Goal: Communication & Community: Answer question/provide support

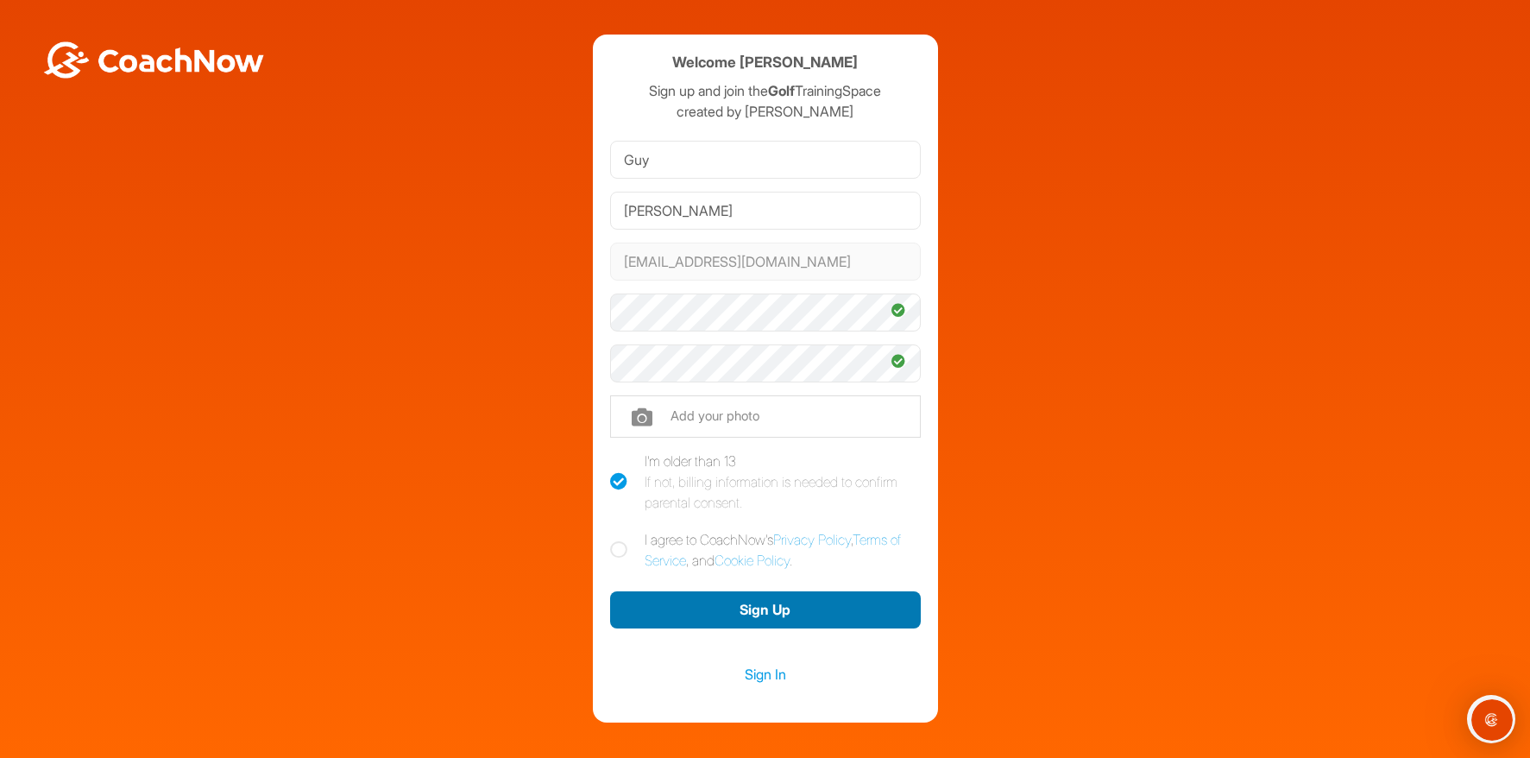
click at [754, 610] on button "Sign Up" at bounding box center [765, 609] width 311 height 37
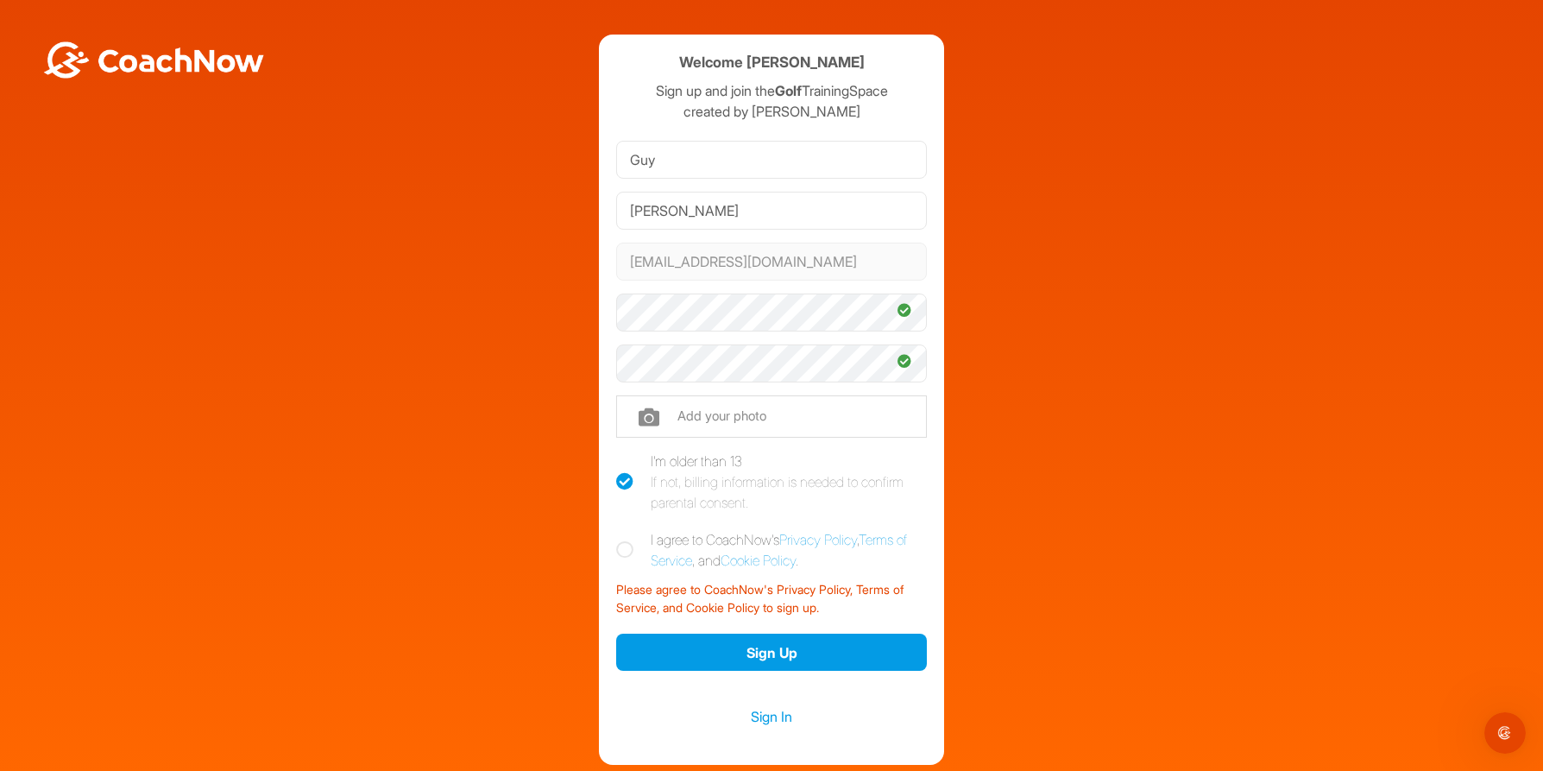
click at [621, 547] on icon at bounding box center [624, 549] width 17 height 17
click at [621, 540] on input "I agree to CoachNow's Privacy Policy , Terms of Service , and Cookie Policy ." at bounding box center [621, 534] width 11 height 11
checkbox input "true"
click at [759, 653] on button "Sign Up" at bounding box center [771, 651] width 311 height 37
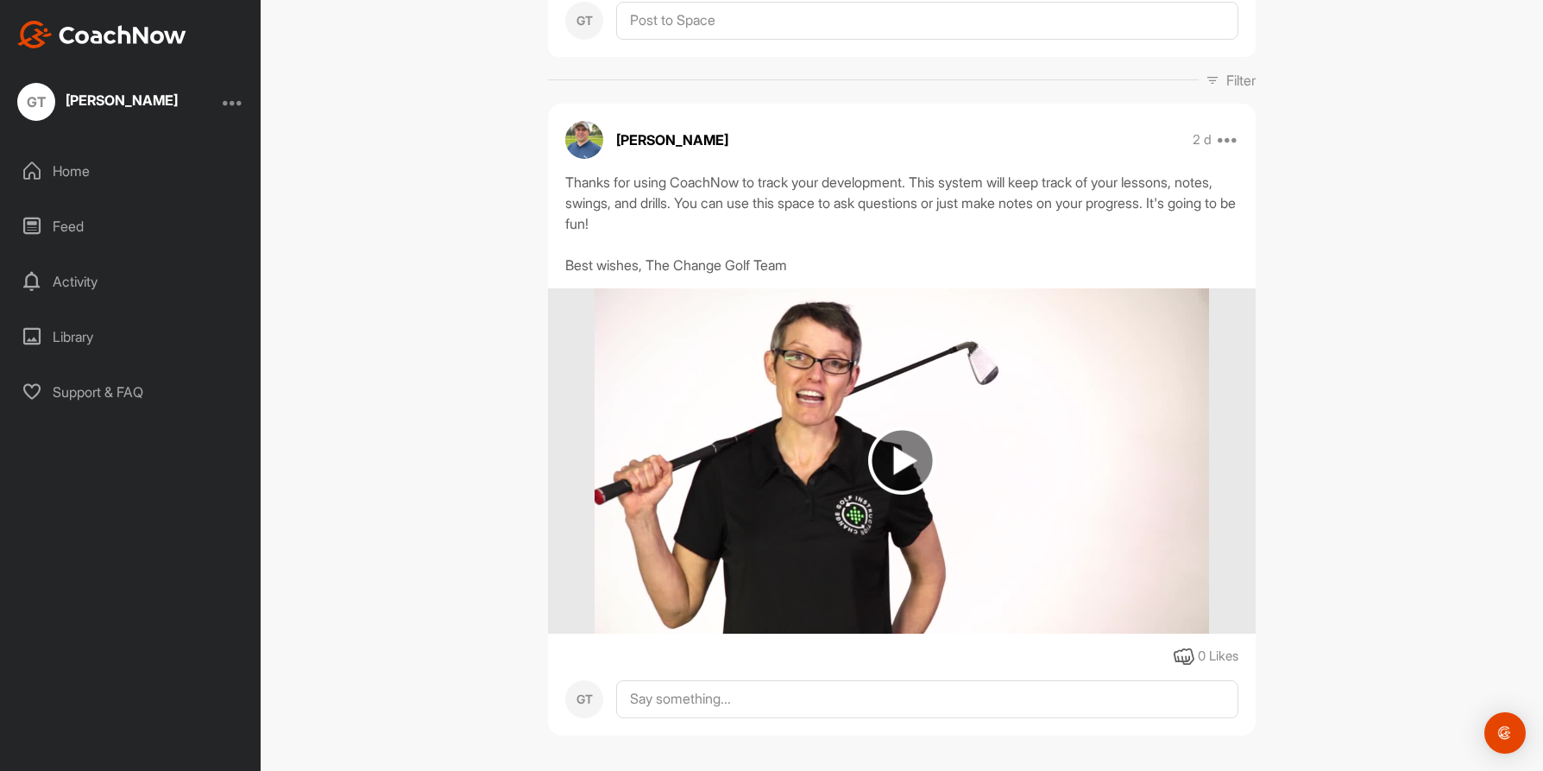
scroll to position [225, 0]
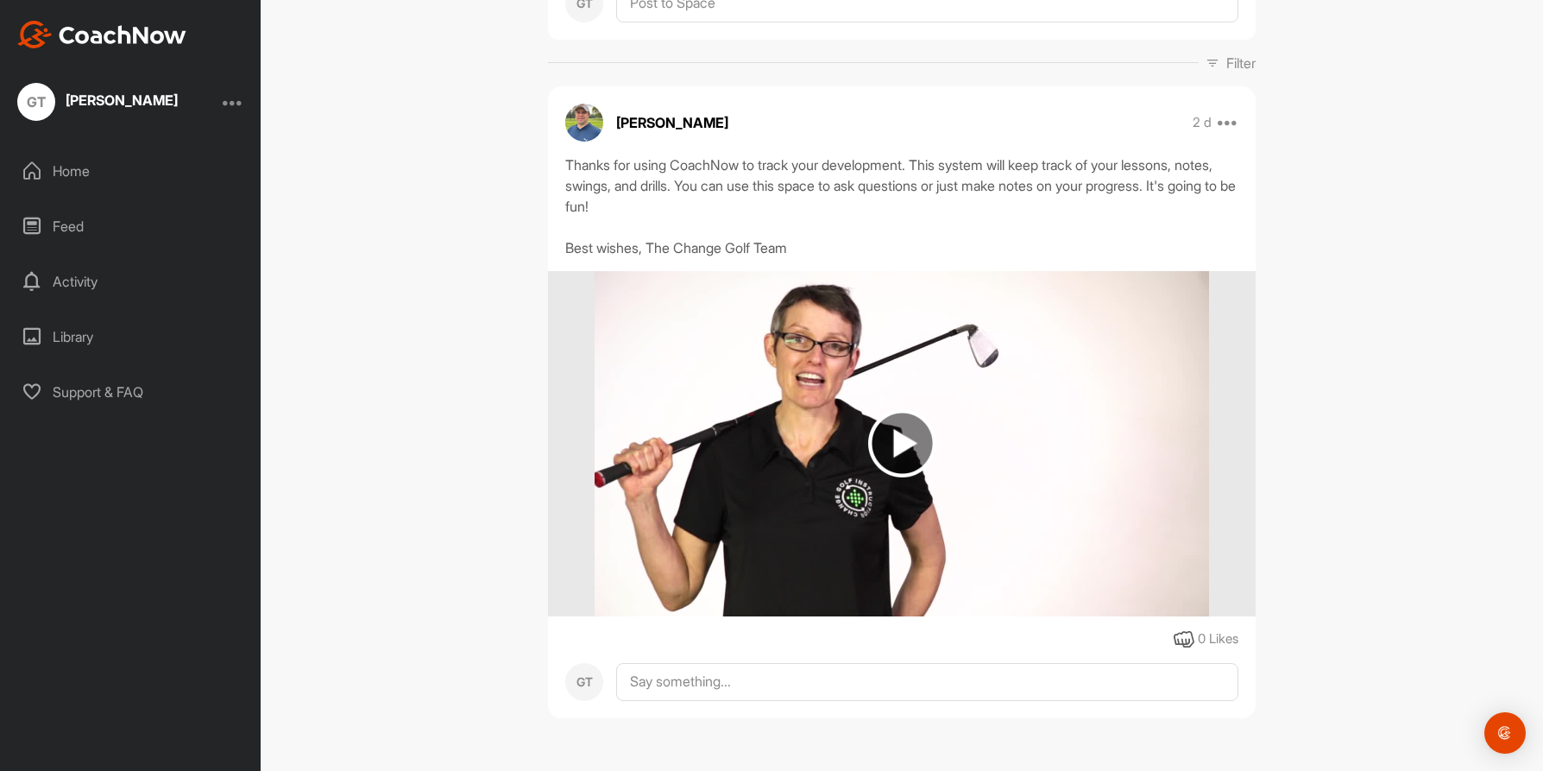
click at [892, 448] on img at bounding box center [902, 443] width 68 height 68
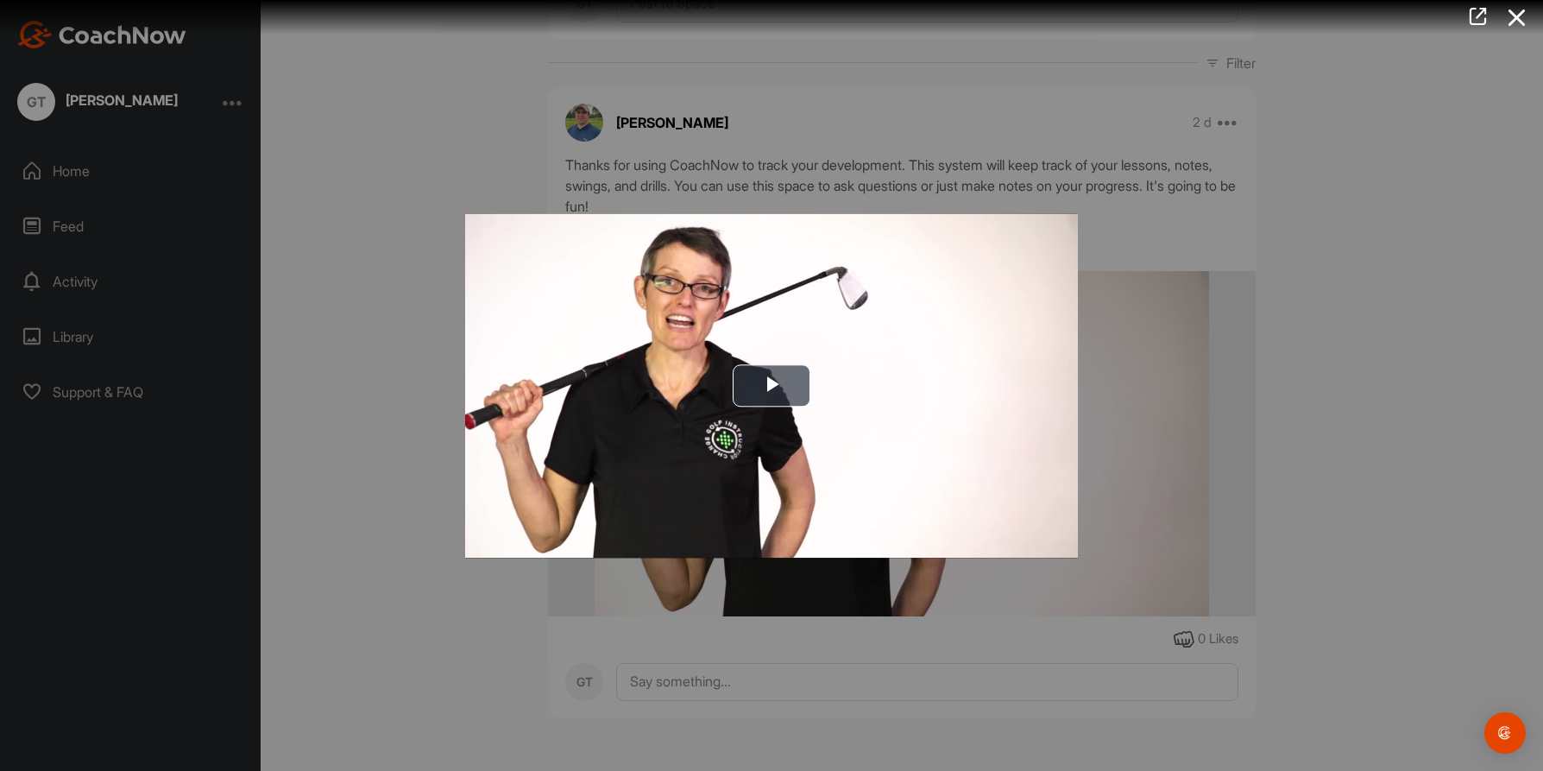
click at [1106, 489] on div at bounding box center [771, 385] width 1543 height 771
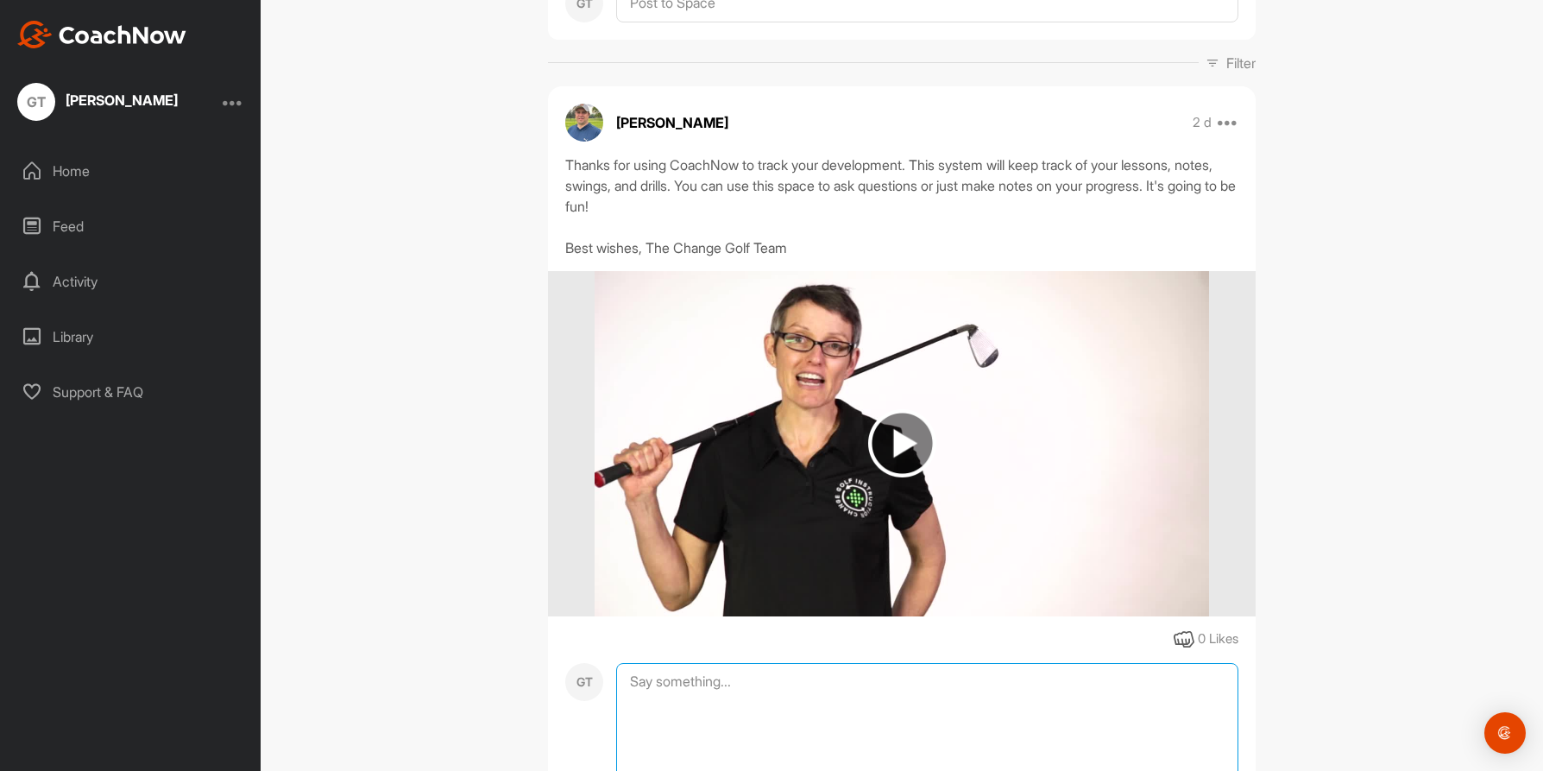
click at [661, 685] on textarea at bounding box center [927, 749] width 622 height 173
click at [983, 681] on textarea "Hello [PERSON_NAME]. I have signed up for a 10:30class on [DATE] at [GEOGRAPHIC…" at bounding box center [927, 749] width 622 height 173
click at [879, 689] on textarea "Hello [PERSON_NAME]. I have signed up for a 10:30class on [DATE] at [GEOGRAPHIC…" at bounding box center [927, 749] width 622 height 173
click at [990, 682] on textarea "Hello [PERSON_NAME]. I have signed up for a 10:30 class on [DATE] at [GEOGRAPHI…" at bounding box center [927, 749] width 622 height 173
click at [986, 686] on textarea "Hello [PERSON_NAME]. I have signed up for a 10:30 class on [DATE] at [GEOGRAPHI…" at bounding box center [927, 749] width 622 height 173
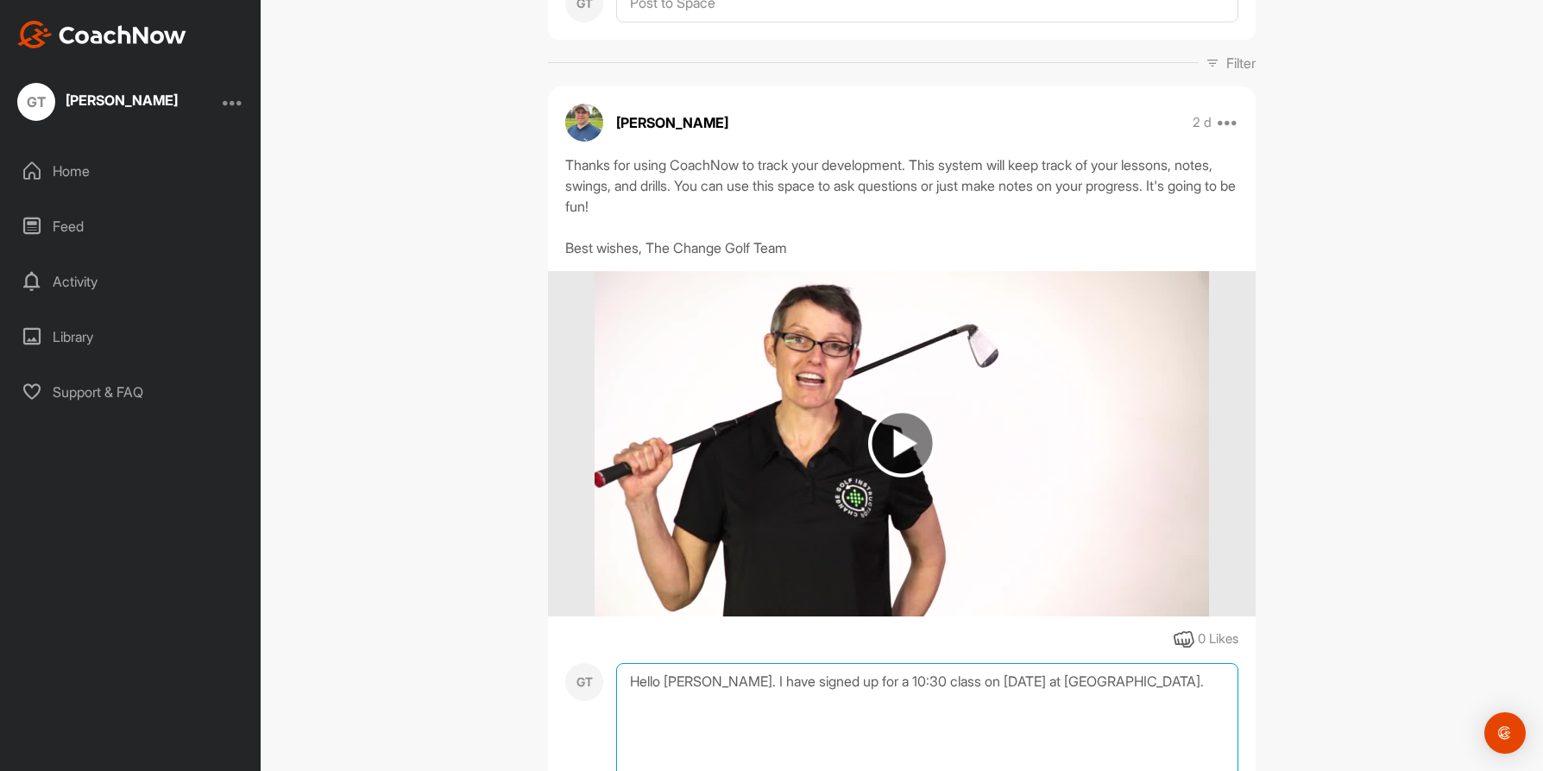
click at [1112, 686] on textarea "Hello [PERSON_NAME]. I have signed up for a 10:30 class on [DATE] at [GEOGRAPHI…" at bounding box center [927, 749] width 622 height 173
click at [883, 679] on textarea "Hello [PERSON_NAME]. I have signed up for a 10:30 class on [DATE] at [GEOGRAPHI…" at bounding box center [927, 749] width 622 height 173
click at [1156, 679] on textarea "Hello [PERSON_NAME]. I have signed up for a 10:30,45 minute class on [DATE] at …" at bounding box center [927, 749] width 622 height 173
click at [838, 702] on textarea "Hello [PERSON_NAME]. I have signed up for a 10:30,45 minute class on [DATE] at …" at bounding box center [927, 749] width 622 height 173
click at [659, 700] on textarea "Hello [PERSON_NAME]. I have signed up for a 10:30,45 minute class on [DATE] at …" at bounding box center [927, 749] width 622 height 173
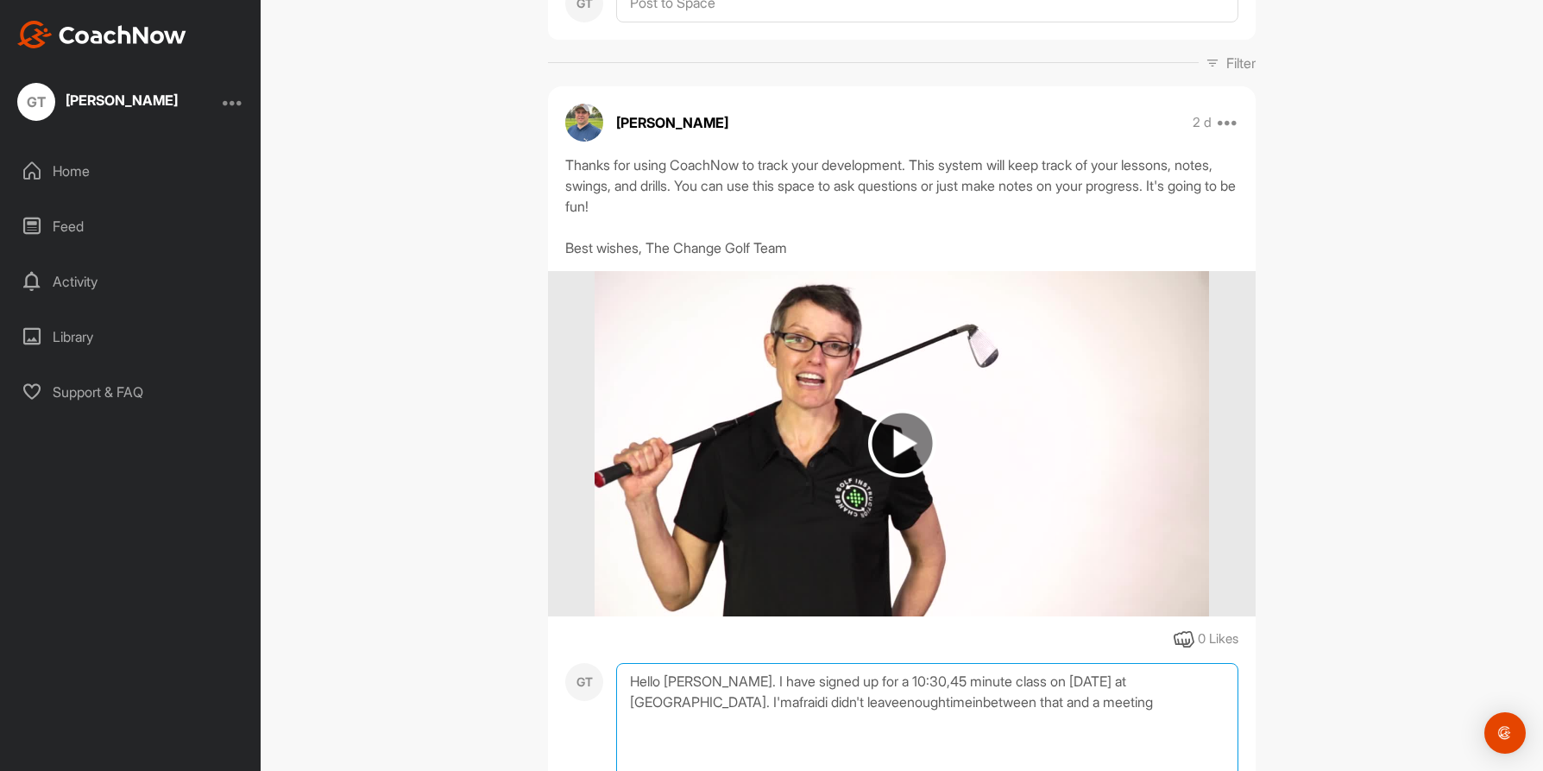
click at [696, 704] on textarea "Hello [PERSON_NAME]. I have signed up for a 10:30,45 minute class on [DATE] at …" at bounding box center [927, 749] width 622 height 173
click at [750, 703] on textarea "Hello [PERSON_NAME]. I have signed up for a 10:30,45 minute class on [DATE] at …" at bounding box center [927, 749] width 622 height 173
click at [783, 703] on textarea "Hello [PERSON_NAME]. I have signed up for a 10:30,45 minute class on [DATE] at …" at bounding box center [927, 749] width 622 height 173
click at [797, 699] on textarea "Hello [PERSON_NAME]. I have signed up for a 10:30,45 minute class on [DATE] at …" at bounding box center [927, 749] width 622 height 173
click at [991, 703] on textarea "Hello [PERSON_NAME]. I have signed up for a 10:30,45 minute class on [DATE] at …" at bounding box center [927, 749] width 622 height 173
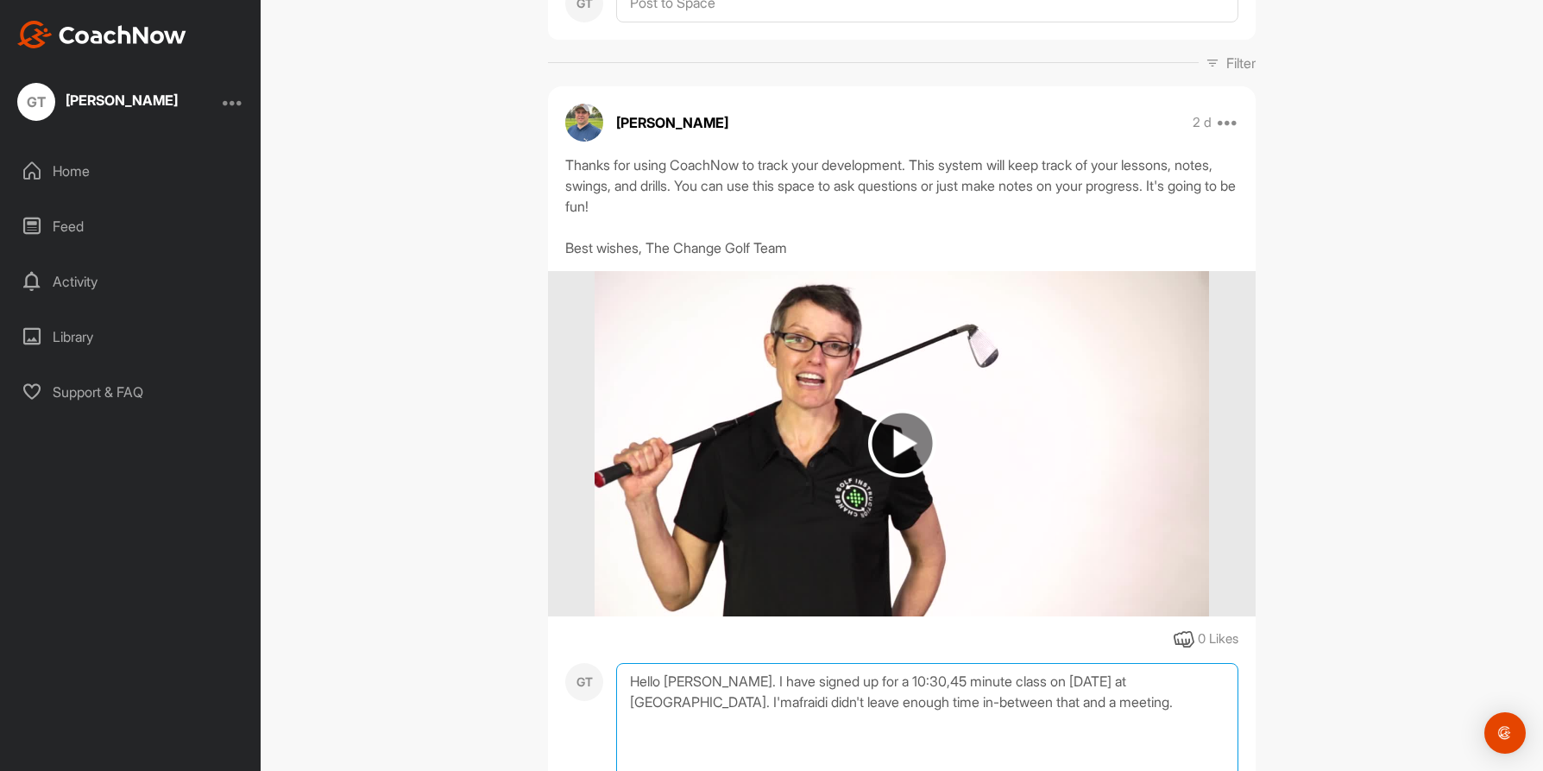
click at [1174, 684] on textarea "Hello [PERSON_NAME]. I have signed up for a 10:30,45 minute class on [DATE] at …" at bounding box center [927, 749] width 622 height 173
click at [1223, 684] on textarea "Hello [PERSON_NAME]. I have signed up for a 10:30,45 minute class on [DATE] at …" at bounding box center [927, 749] width 622 height 173
click at [935, 704] on textarea "Hello [PERSON_NAME]. I have signed up for a 10:30,45 minute class on [DATE] at …" at bounding box center [927, 749] width 622 height 173
click at [1087, 708] on textarea "Hello [PERSON_NAME]. I have signed up for a 10:30,45 minute class on [DATE] at …" at bounding box center [927, 749] width 622 height 173
click at [1158, 701] on textarea "Hello [PERSON_NAME]. I have signed up for a 10:30,45 minute class on [DATE] at …" at bounding box center [927, 749] width 622 height 173
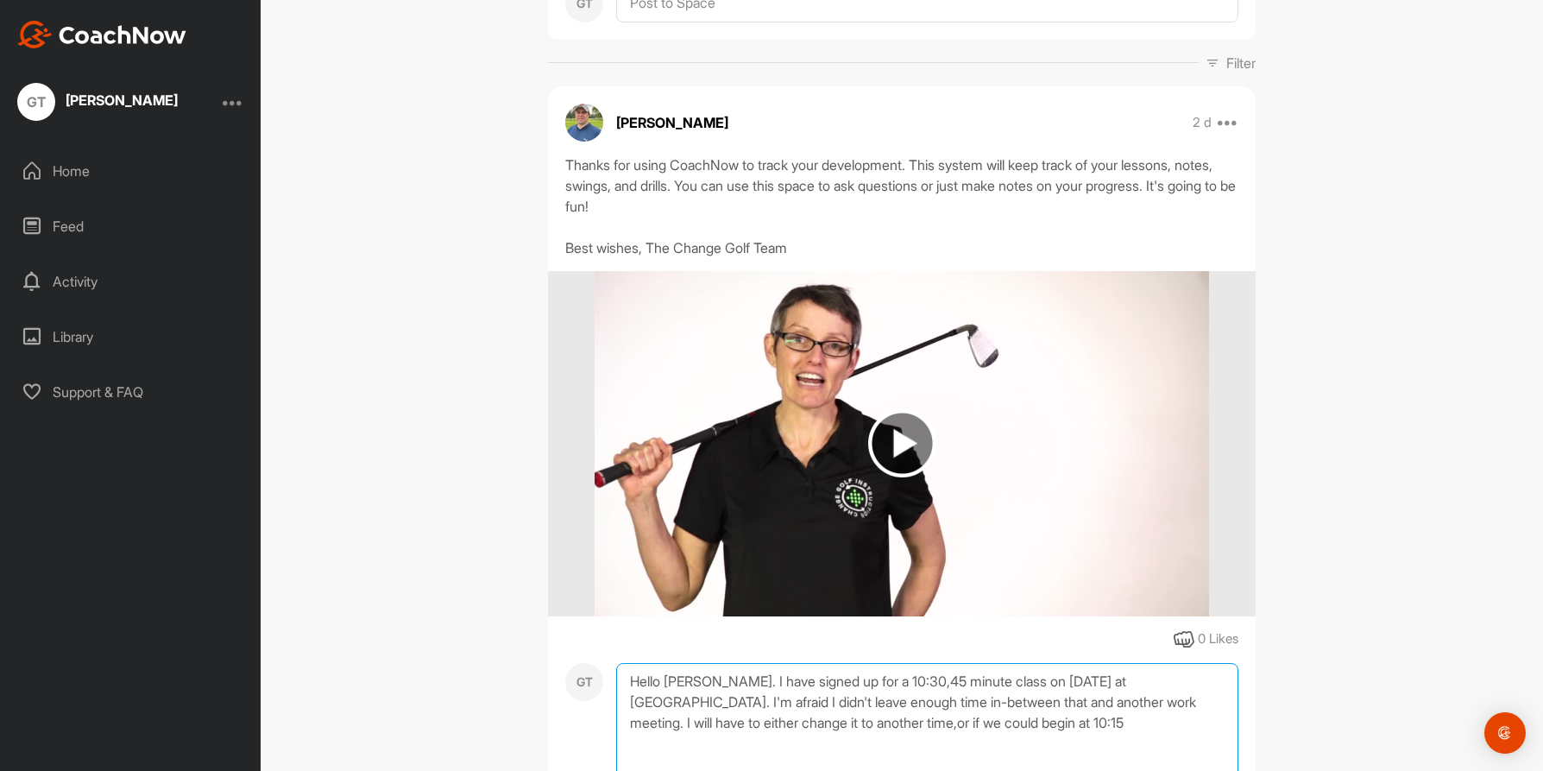
click at [920, 723] on textarea "Hello [PERSON_NAME]. I have signed up for a 10:30,45 minute class on [DATE] at …" at bounding box center [927, 749] width 622 height 173
click at [1103, 726] on textarea "Hello [PERSON_NAME]. I have signed up for a 10:30,45 minute class on [DATE] at …" at bounding box center [927, 749] width 622 height 173
click at [1163, 722] on textarea "Hello [PERSON_NAME]. I have signed up for a 10:30,45 minute class on [DATE] at …" at bounding box center [927, 749] width 622 height 173
click at [1204, 728] on textarea "Hello [PERSON_NAME]. I have signed up for a 10:30,45 minute class on [DATE] at …" at bounding box center [927, 749] width 622 height 173
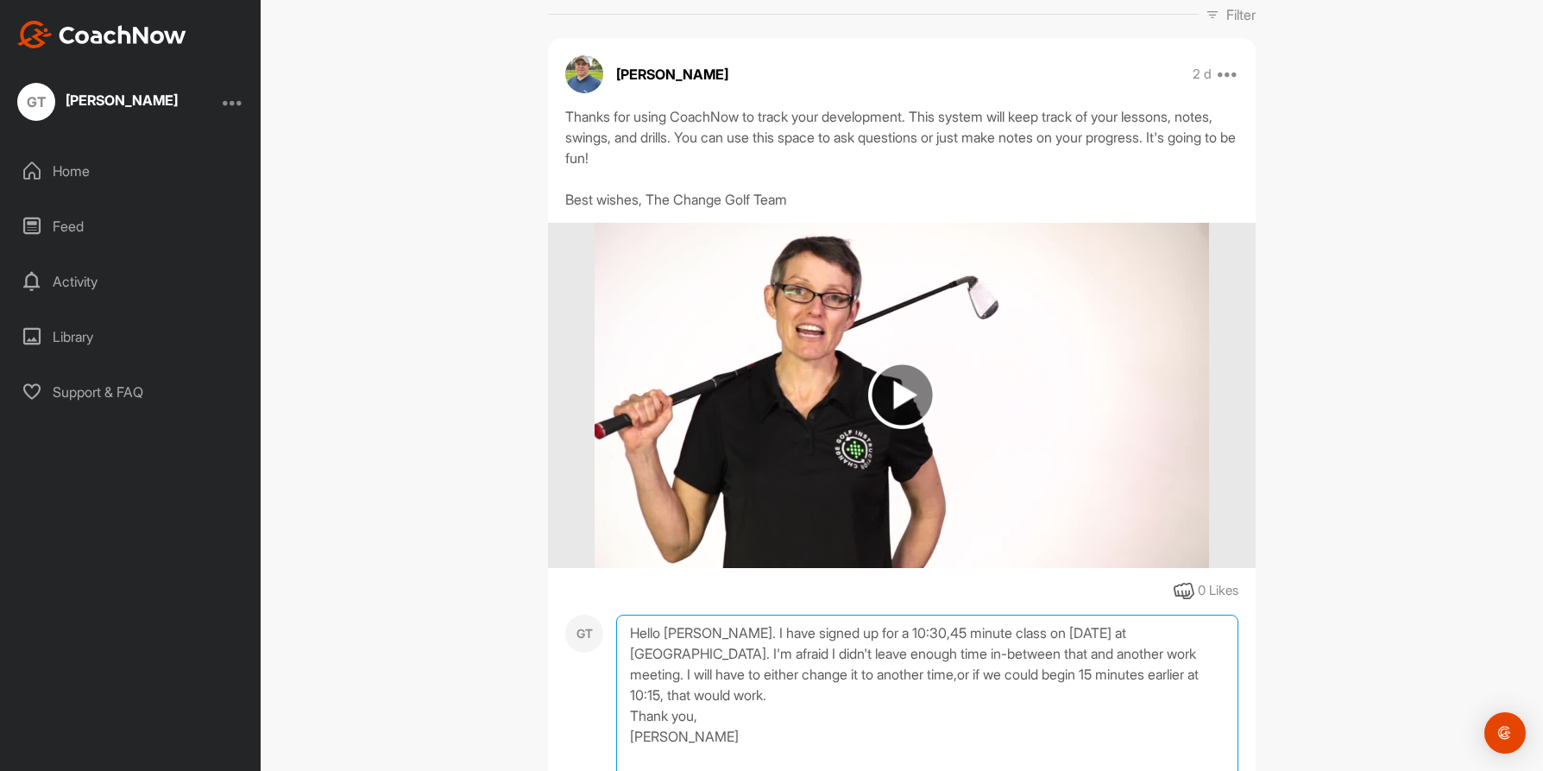
scroll to position [341, 0]
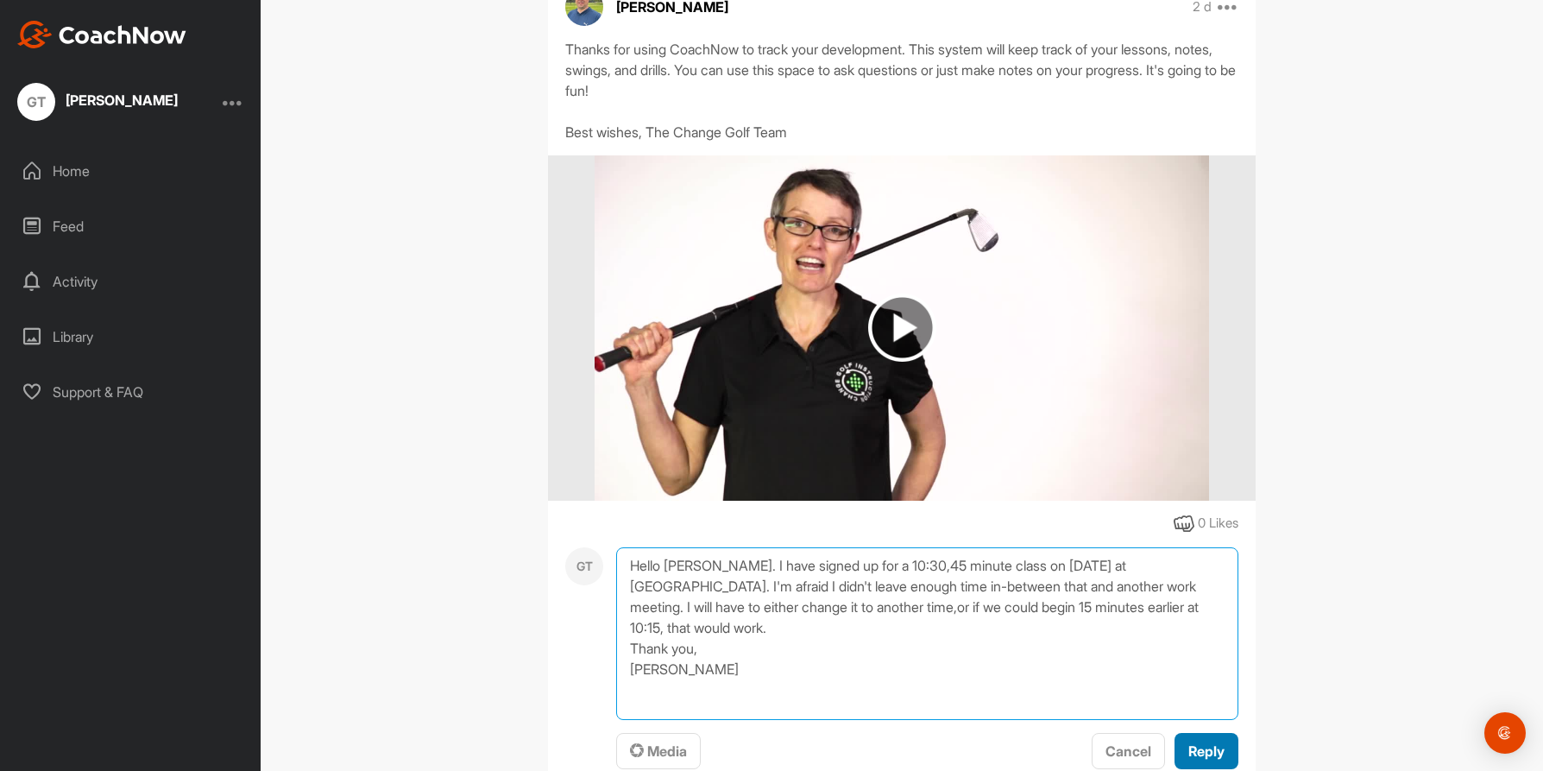
type textarea "Hello [PERSON_NAME]. I have signed up for a 10:30,45 minute class on [DATE] at …"
click at [1194, 752] on span "Reply" at bounding box center [1206, 750] width 36 height 17
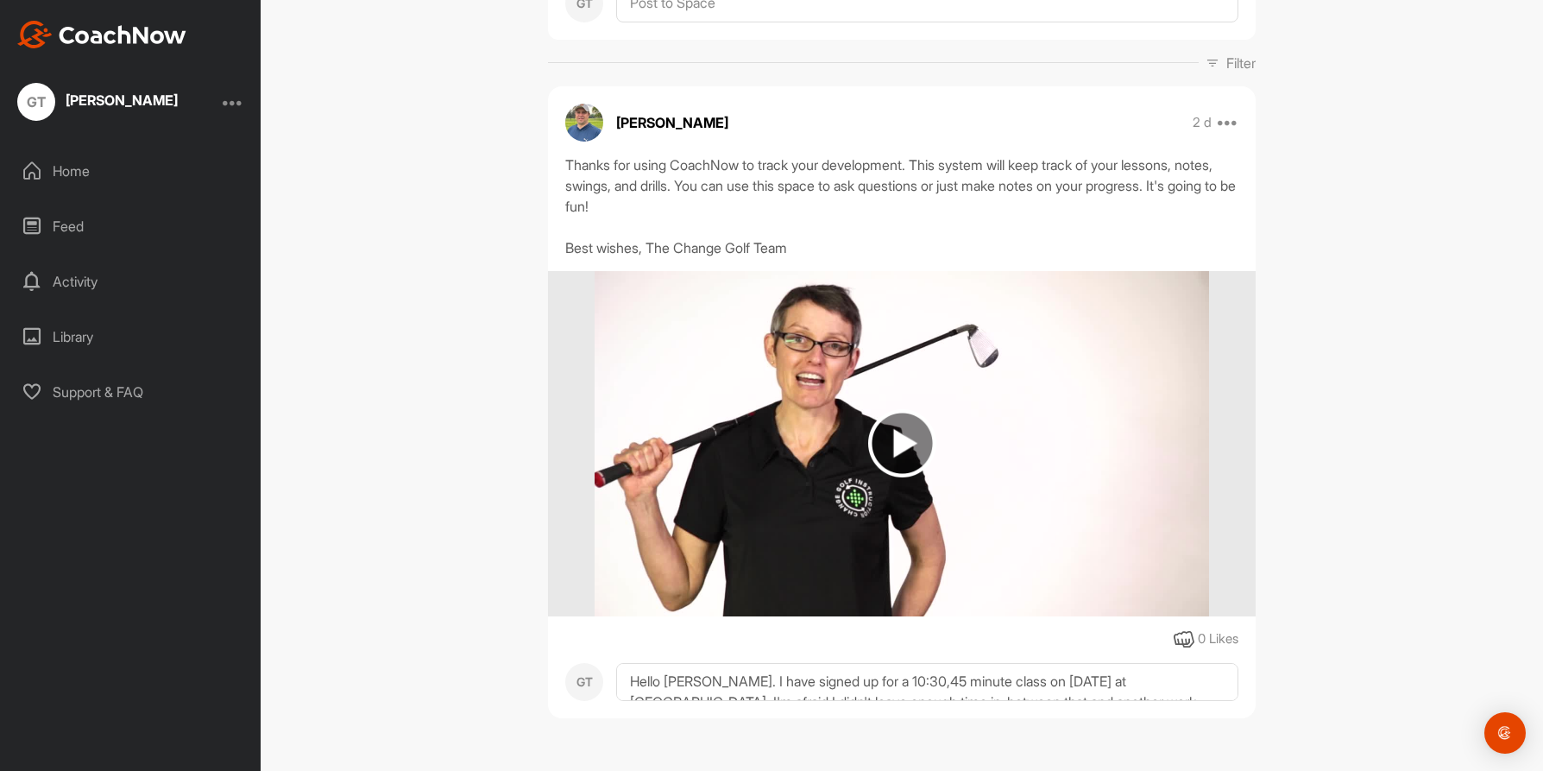
scroll to position [225, 0]
